Goal: Obtain resource: Download file/media

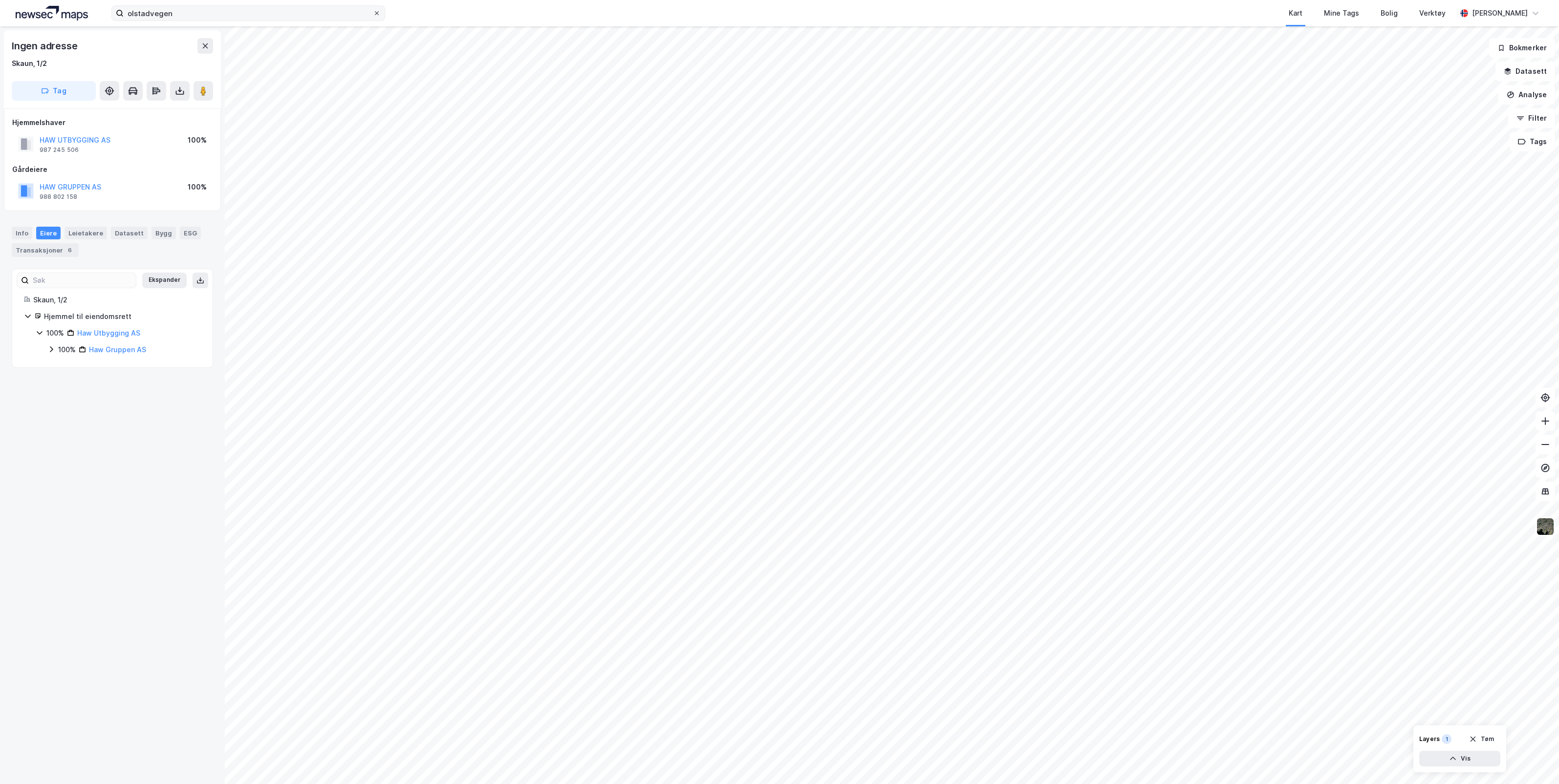
click at [377, 15] on icon at bounding box center [376, 13] width 6 height 6
click at [373, 15] on input "olstadvegen" at bounding box center [248, 13] width 250 height 15
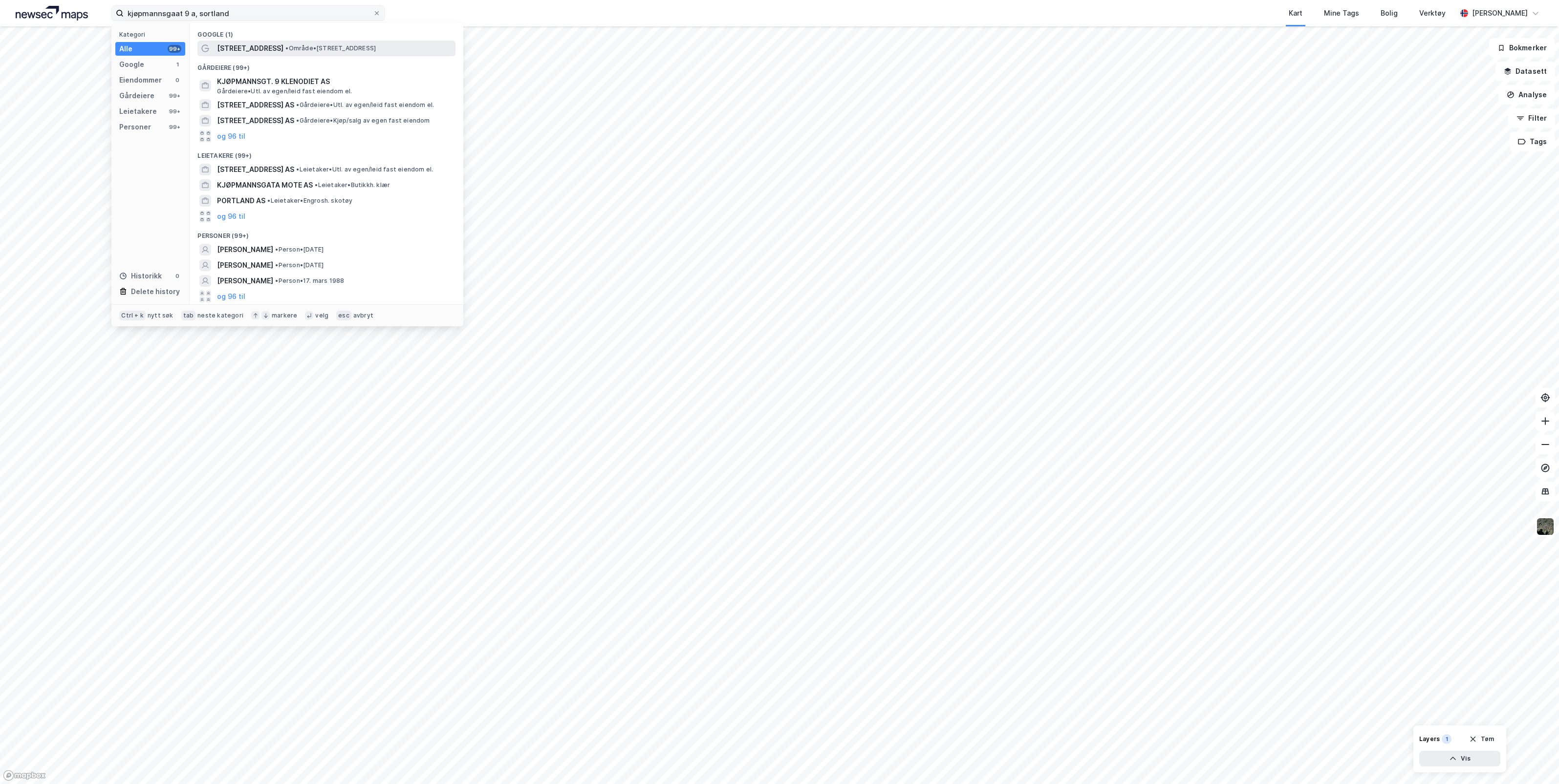
click at [313, 49] on span "• Område • [STREET_ADDRESS]" at bounding box center [330, 48] width 90 height 8
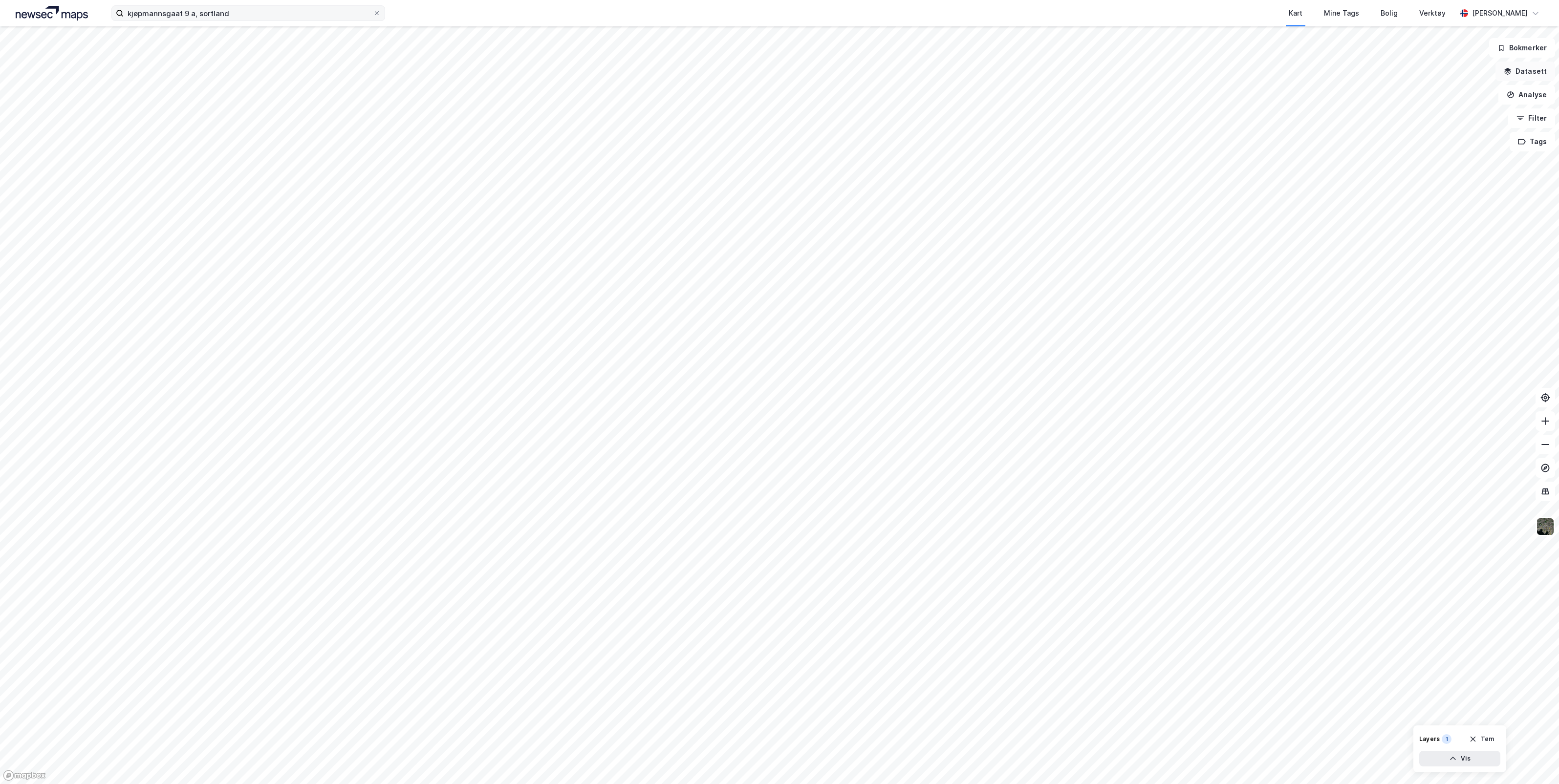
click at [1530, 69] on button "Datasett" at bounding box center [1525, 71] width 60 height 20
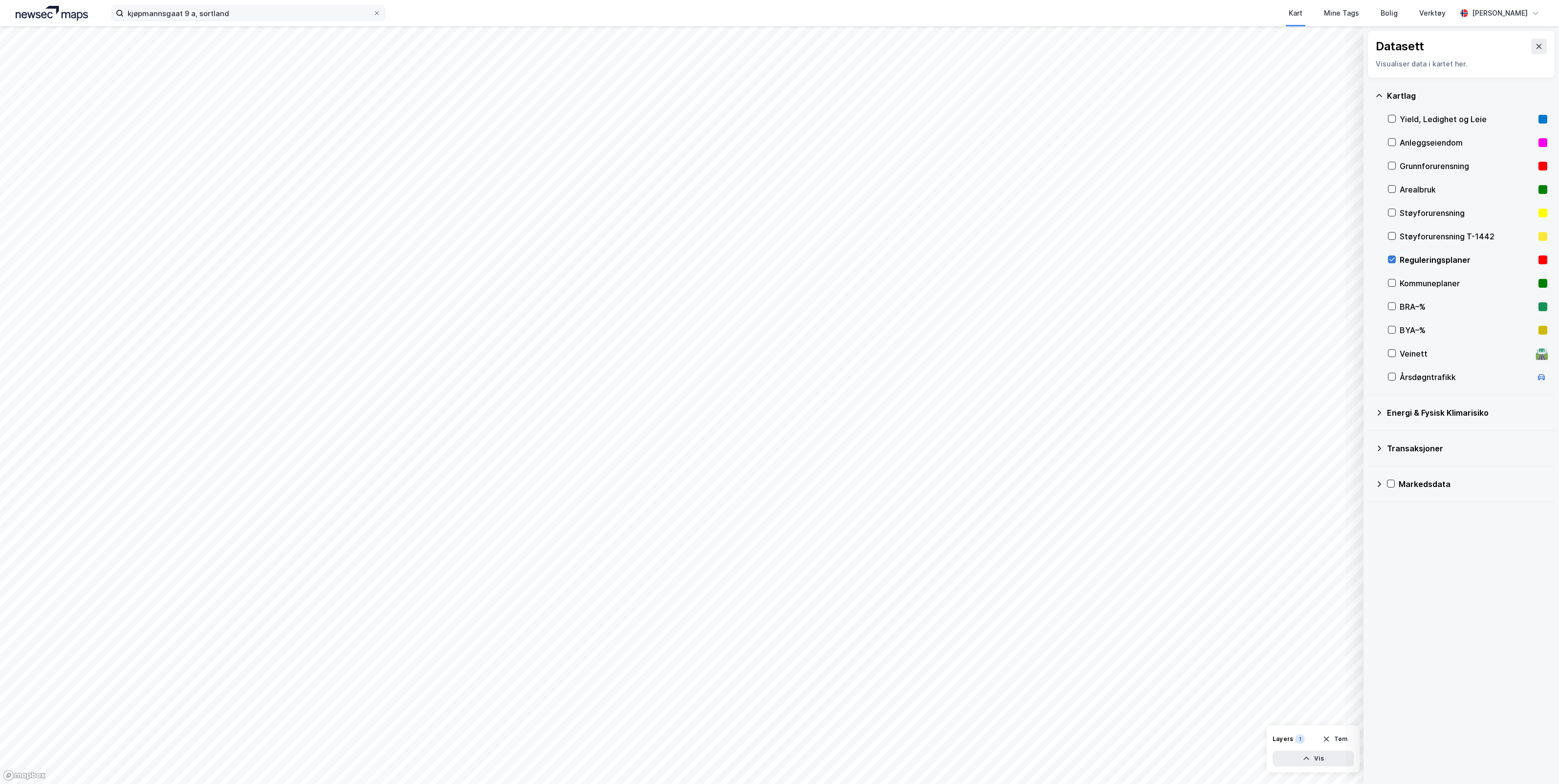
click at [1392, 262] on icon at bounding box center [1392, 259] width 5 height 3
click at [278, 13] on input "kjøpmannsgaat 9 a, sortland" at bounding box center [248, 13] width 250 height 15
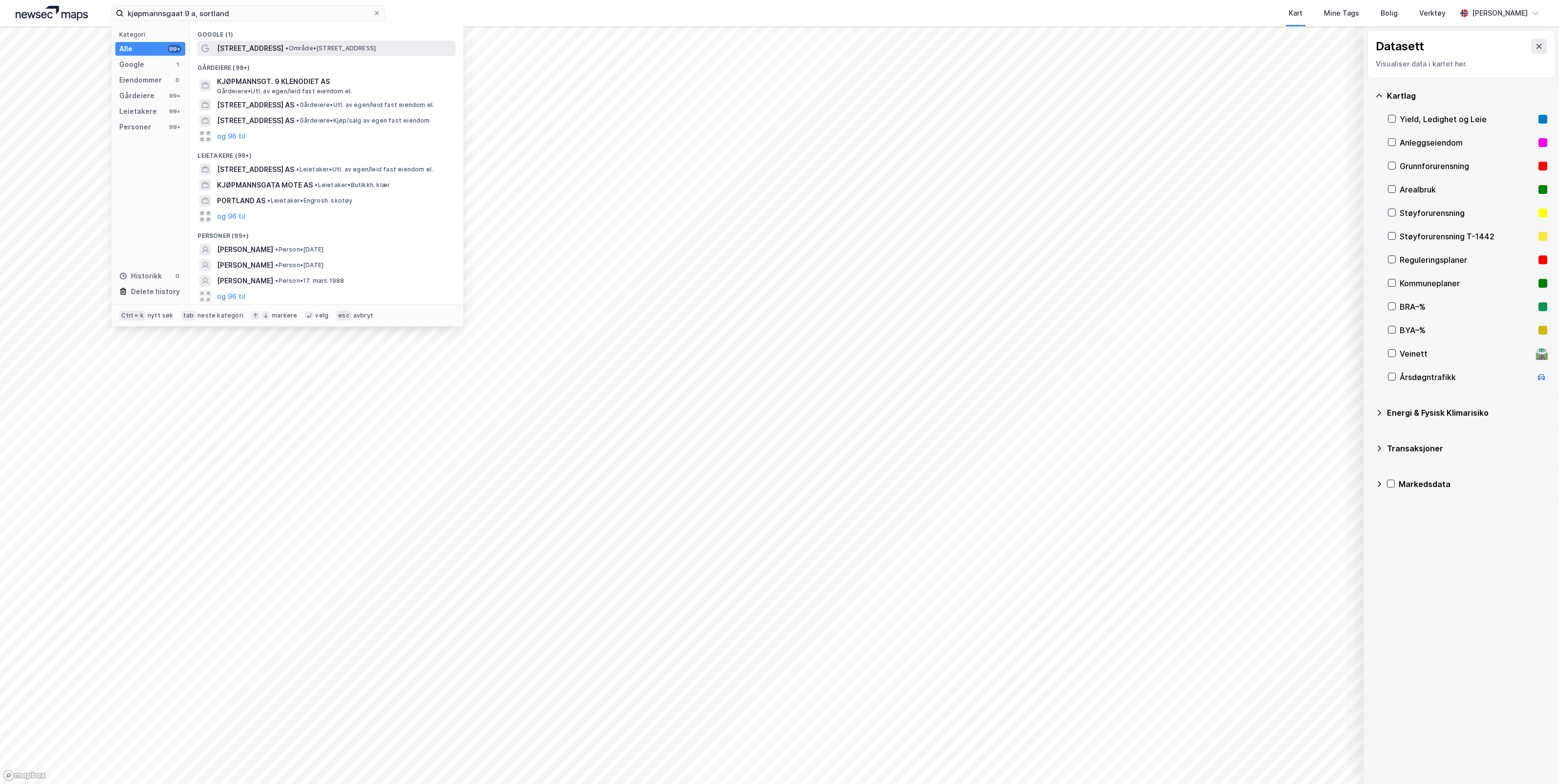
click at [262, 44] on span "[STREET_ADDRESS]" at bounding box center [250, 48] width 66 height 11
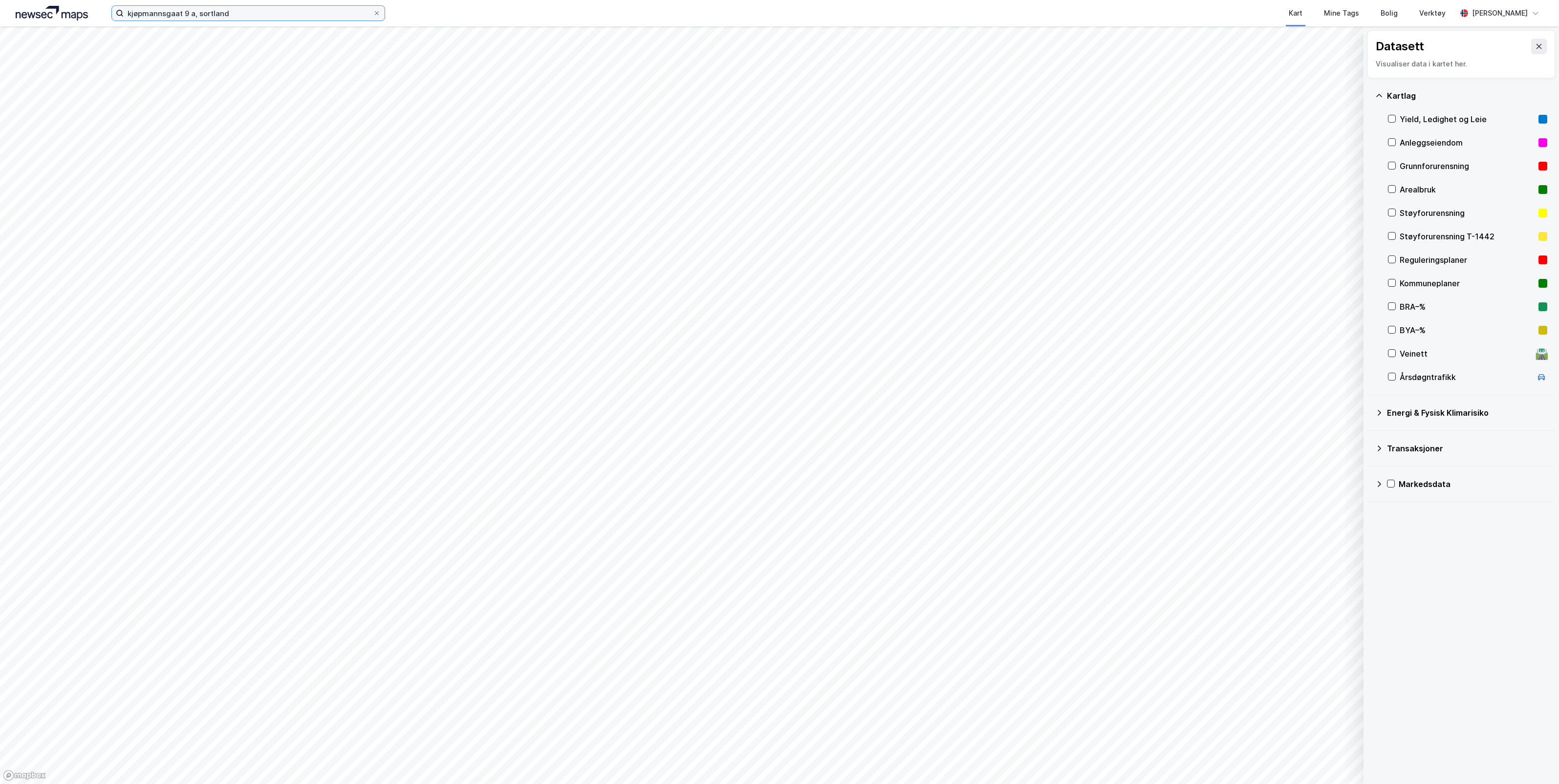
click at [174, 11] on input "kjøpmannsgaat 9 a, sortland" at bounding box center [248, 13] width 250 height 15
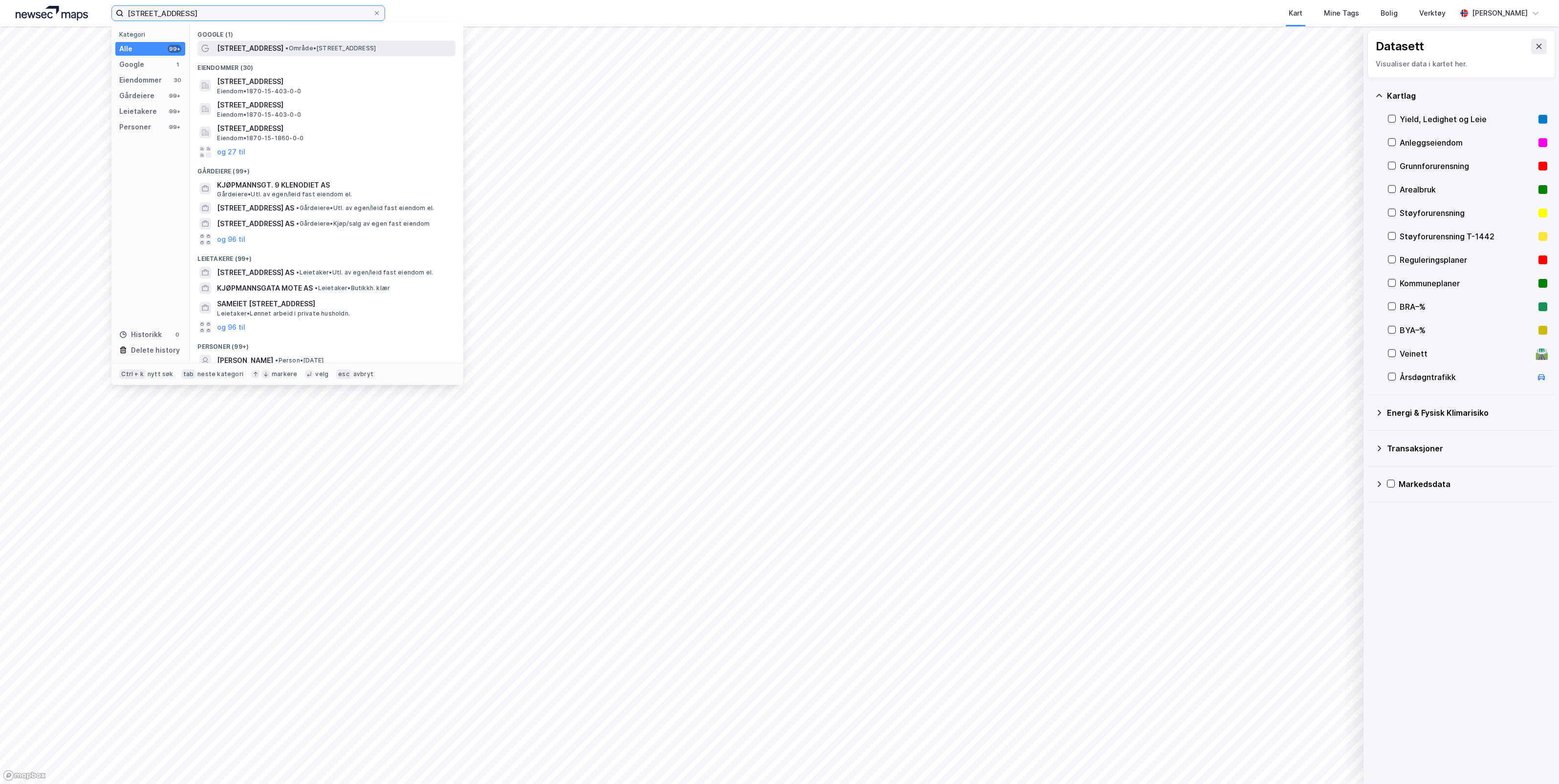
type input "[STREET_ADDRESS]"
click at [291, 50] on span "• Område • [STREET_ADDRESS]" at bounding box center [330, 48] width 90 height 8
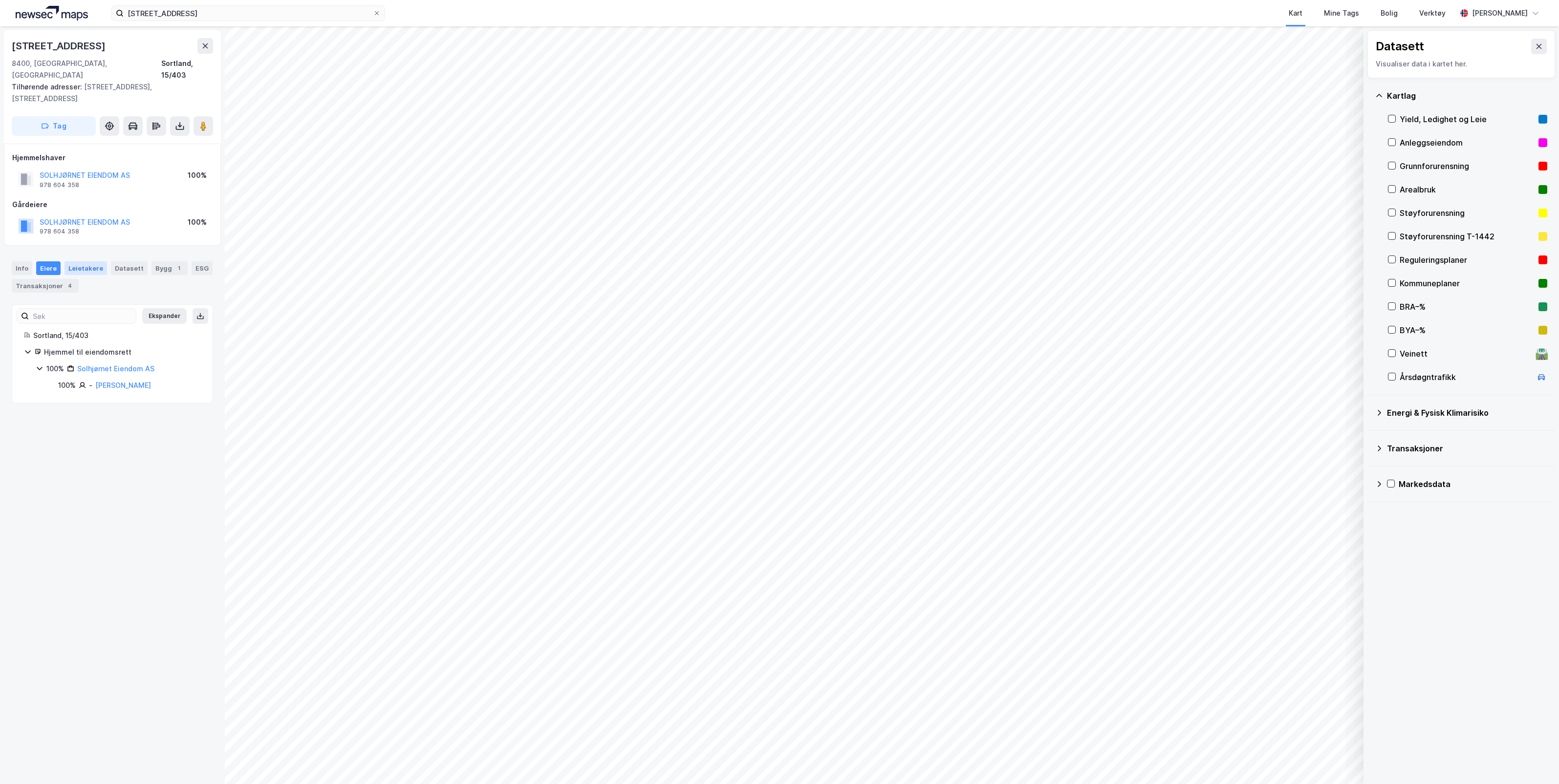
click at [87, 262] on div "Leietakere" at bounding box center [85, 268] width 43 height 13
click at [43, 262] on div "Eiere" at bounding box center [48, 268] width 24 height 13
click at [22, 262] on div "Info" at bounding box center [22, 268] width 20 height 13
click at [177, 121] on icon at bounding box center [180, 125] width 10 height 10
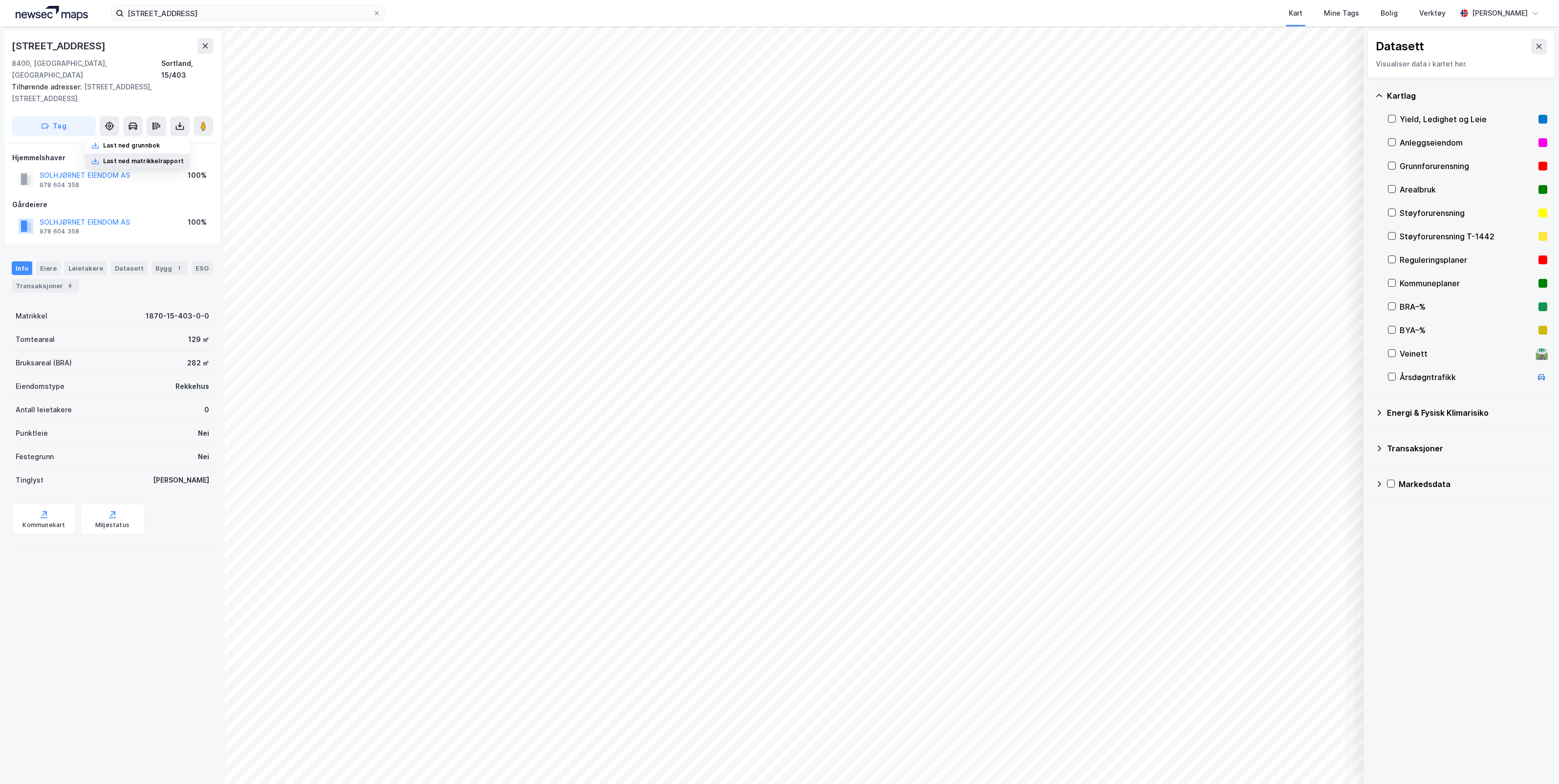
click at [154, 157] on div "Last ned matrikkelrapport" at bounding box center [143, 161] width 81 height 8
